Goal: Communication & Community: Answer question/provide support

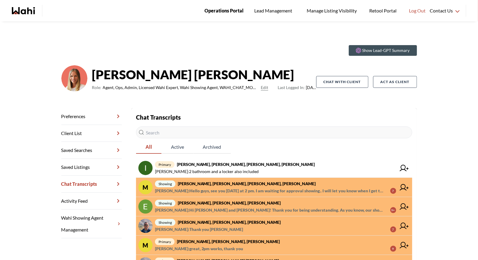
click at [227, 11] on span "Operations Portal" at bounding box center [223, 11] width 39 height 8
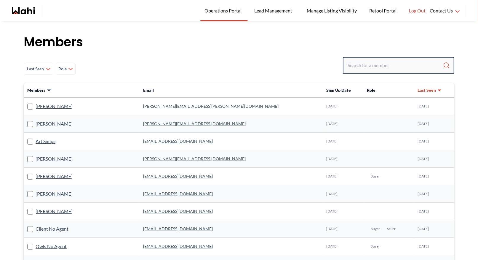
click at [357, 64] on input "Search input" at bounding box center [395, 65] width 95 height 11
type input "behnam"
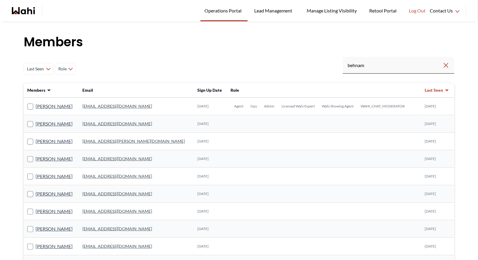
click at [109, 107] on link "[EMAIL_ADDRESS][DOMAIN_NAME]" at bounding box center [117, 105] width 70 height 5
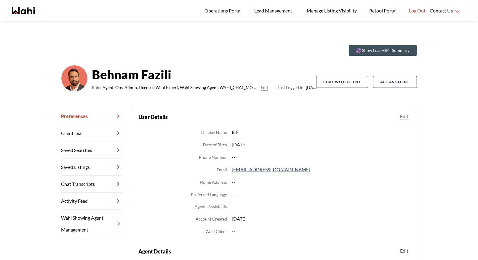
click at [88, 184] on link "Chat Transcripts" at bounding box center [91, 183] width 60 height 17
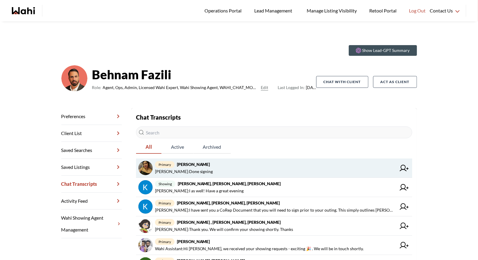
click at [222, 166] on span "primary Puja [PERSON_NAME]" at bounding box center [275, 164] width 241 height 7
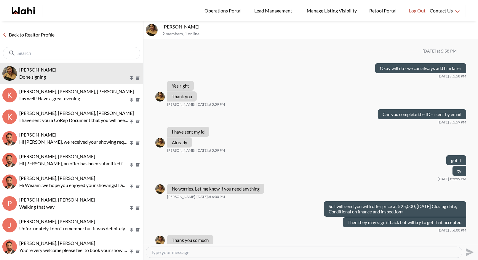
scroll to position [217, 0]
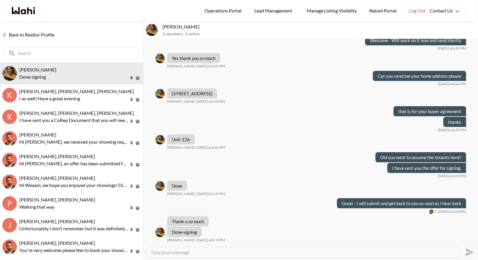
click at [181, 252] on textarea "Type your message" at bounding box center [304, 252] width 306 height 6
type textarea "G"
type textarea "I have sent it off to them"
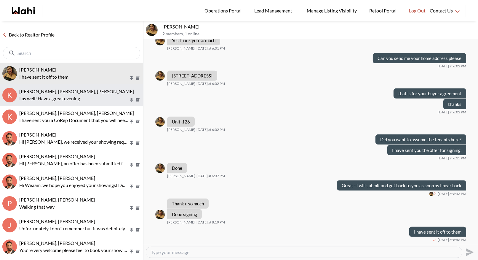
click at [89, 93] on span "[PERSON_NAME], [PERSON_NAME], [PERSON_NAME]" at bounding box center [76, 91] width 115 height 6
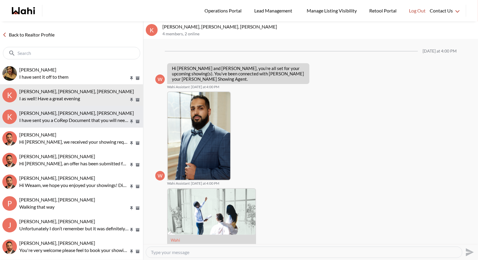
scroll to position [426, 0]
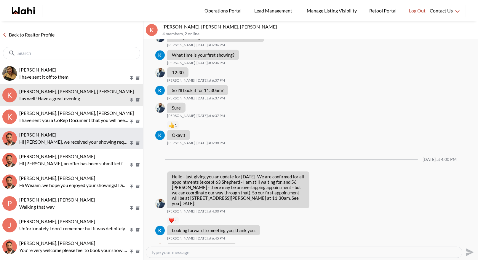
click at [56, 136] on span "[PERSON_NAME]" at bounding box center [37, 135] width 37 height 6
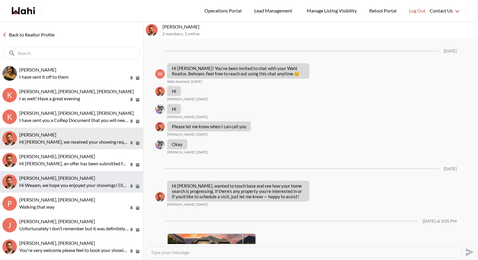
scroll to position [404, 0]
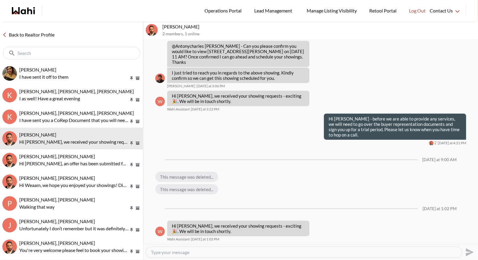
click at [164, 255] on div at bounding box center [304, 252] width 316 height 11
click at [162, 252] on textarea "Type your message" at bounding box center [304, 252] width 306 height 6
type textarea "Hi [PERSON_NAME] - we will need to go over a buyer agreement in order to get yo…"
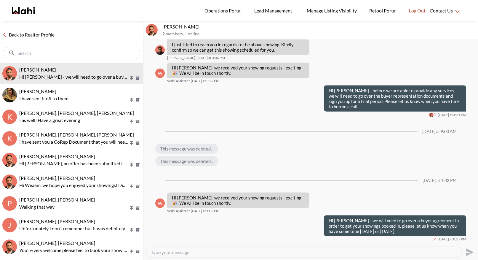
click at [20, 37] on link "Back to Realtor Profile" at bounding box center [28, 35] width 57 height 8
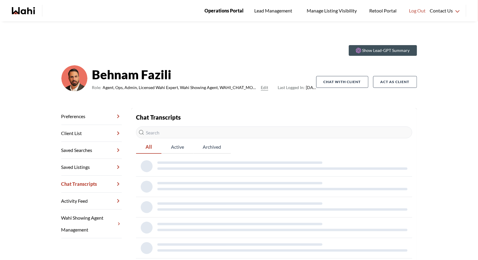
click at [223, 11] on span "Operations Portal" at bounding box center [223, 11] width 39 height 8
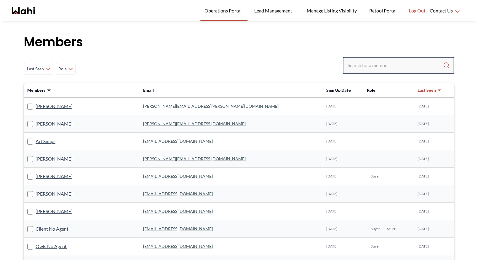
click at [371, 66] on input "Search input" at bounding box center [395, 65] width 95 height 11
type input "michelle ryck"
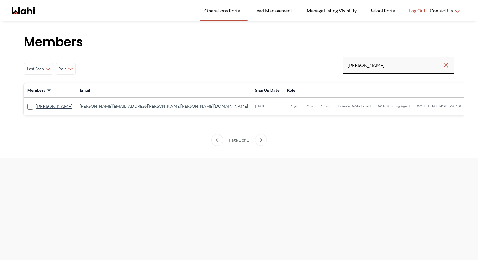
click at [127, 107] on link "michelle.williams@wahi.com" at bounding box center [164, 105] width 168 height 5
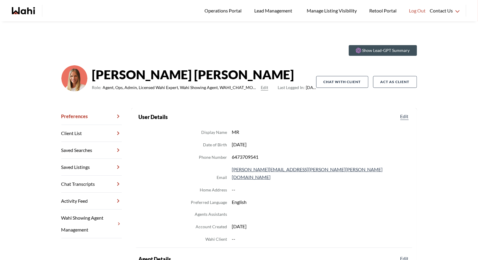
click at [89, 180] on link "Chat Transcripts" at bounding box center [91, 183] width 60 height 17
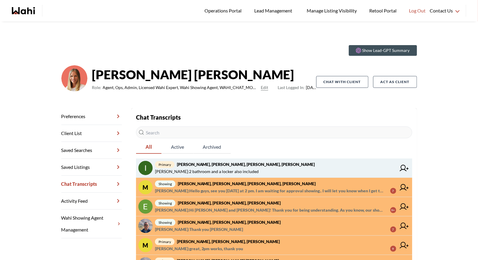
click at [263, 163] on strong "Irina Krasyuk, Kseniya Krasyuk, Michelle, Faraz" at bounding box center [246, 164] width 138 height 5
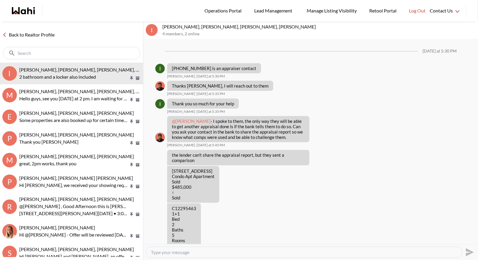
scroll to position [610, 0]
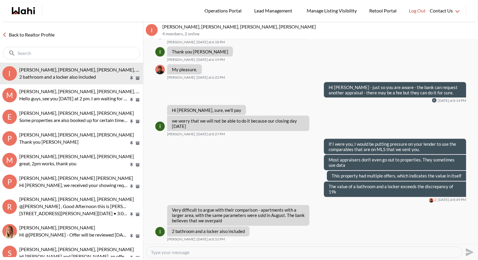
click at [159, 252] on textarea "Type your message" at bounding box center [304, 252] width 306 height 6
type textarea "a"
type textarea "A"
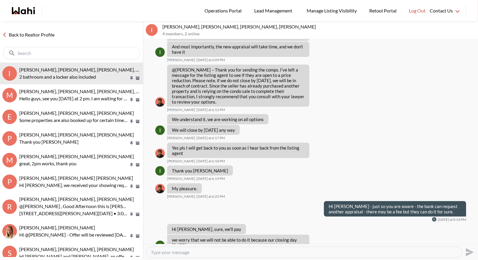
scroll to position [510, 0]
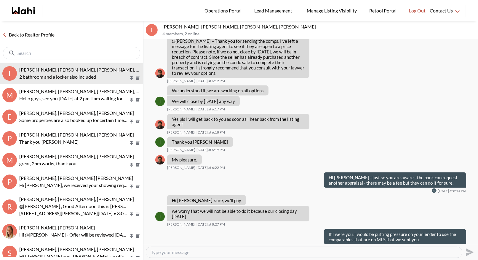
click at [158, 253] on textarea "Type your message" at bounding box center [304, 252] width 306 height 6
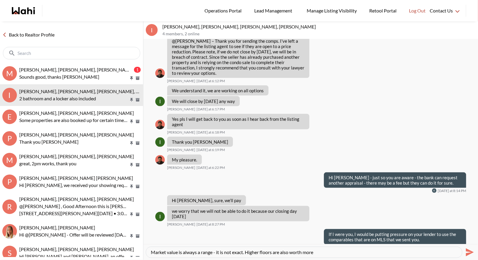
type textarea "Market value is always a range - it is not exact. Higher floors are also worth …"
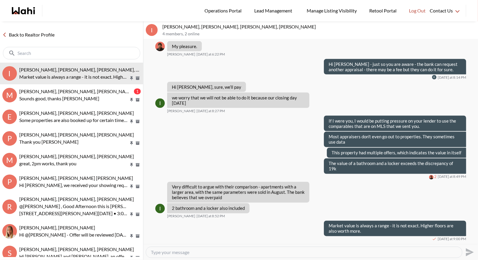
scroll to position [633, 0]
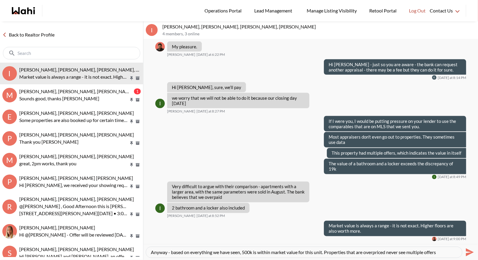
type textarea "Anyway - based on everything we have seen, 500k is within market value for this…"
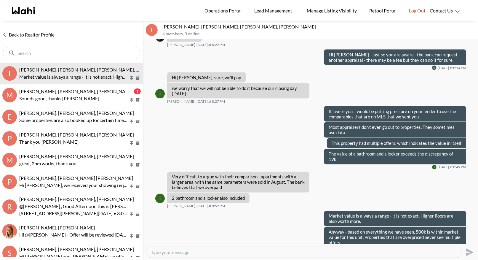
scroll to position [654, 0]
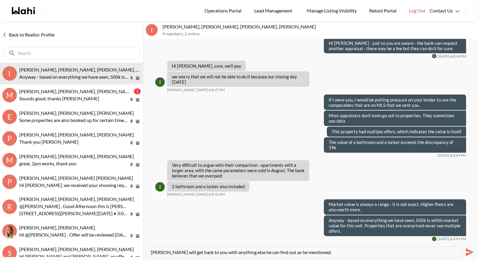
type textarea "Faraz will get back to you with anything else he can find out as he mentioned."
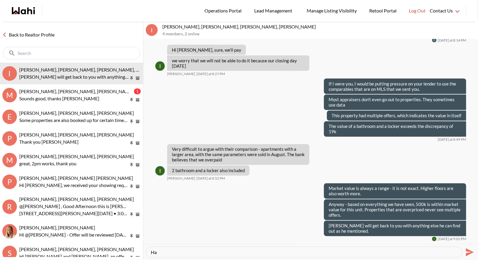
type textarea "H"
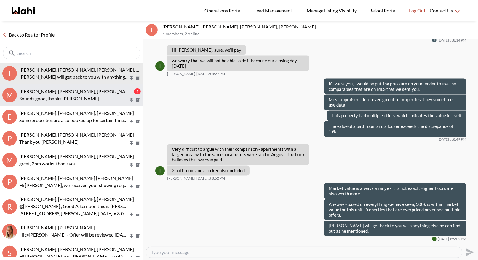
click at [52, 95] on p "Sounds good, thanks Naveen" at bounding box center [74, 98] width 110 height 7
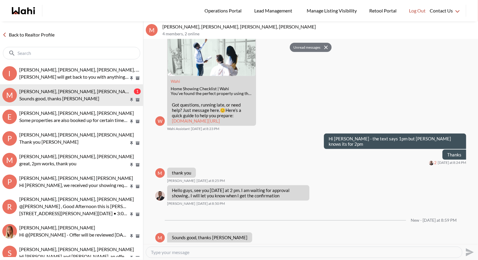
scroll to position [159, 0]
click at [26, 36] on link "Back to Realtor Profile" at bounding box center [28, 35] width 57 height 8
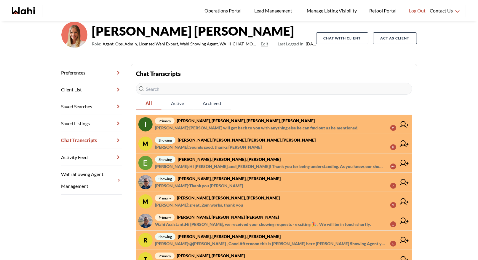
scroll to position [47, 0]
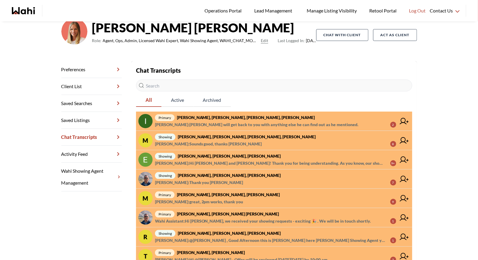
click at [263, 159] on span "Khalid Rizkana : Hi Margarita and Erik! Thank you for being understanding. As y…" at bounding box center [270, 162] width 231 height 7
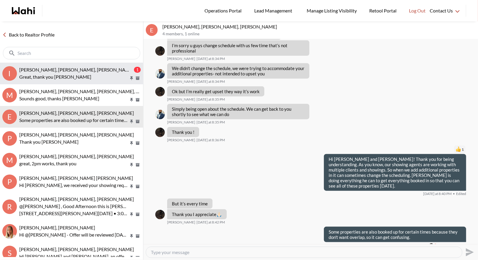
click at [70, 70] on span "Irina Krasyuk, Kseniya Krasyuk, Michelle, Faraz" at bounding box center [96, 70] width 154 height 6
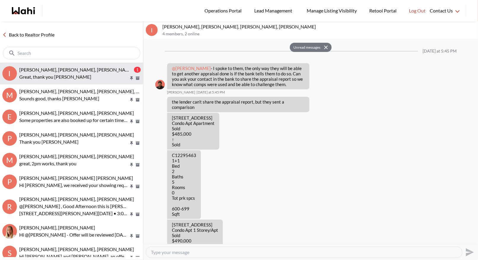
scroll to position [659, 0]
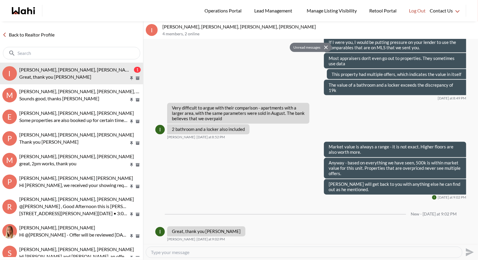
click at [175, 252] on textarea "Type your message" at bounding box center [304, 252] width 306 height 6
click at [39, 35] on link "Back to Realtor Profile" at bounding box center [28, 35] width 57 height 8
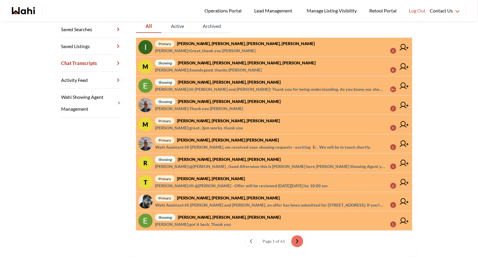
scroll to position [135, 0]
